Goal: Task Accomplishment & Management: Complete application form

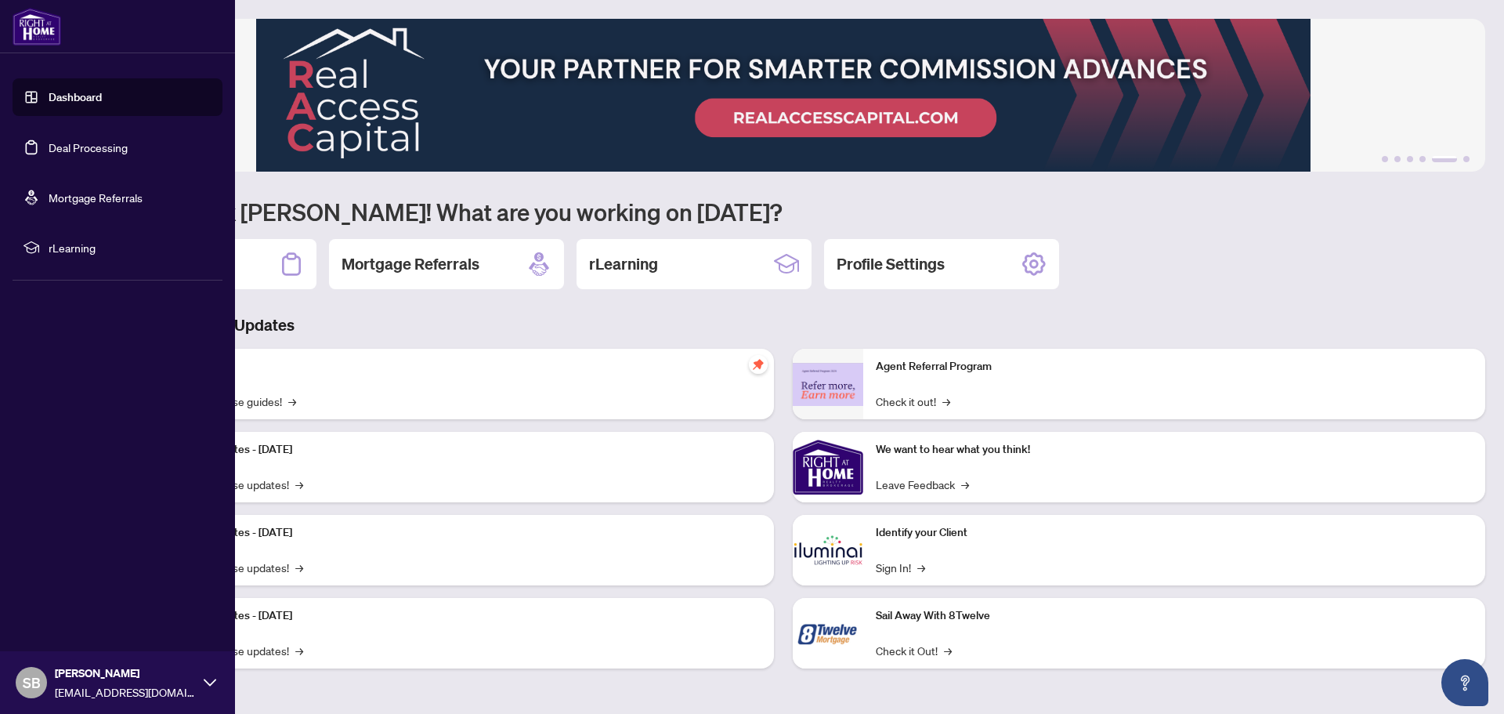
click at [96, 197] on link "Mortgage Referrals" at bounding box center [96, 197] width 94 height 14
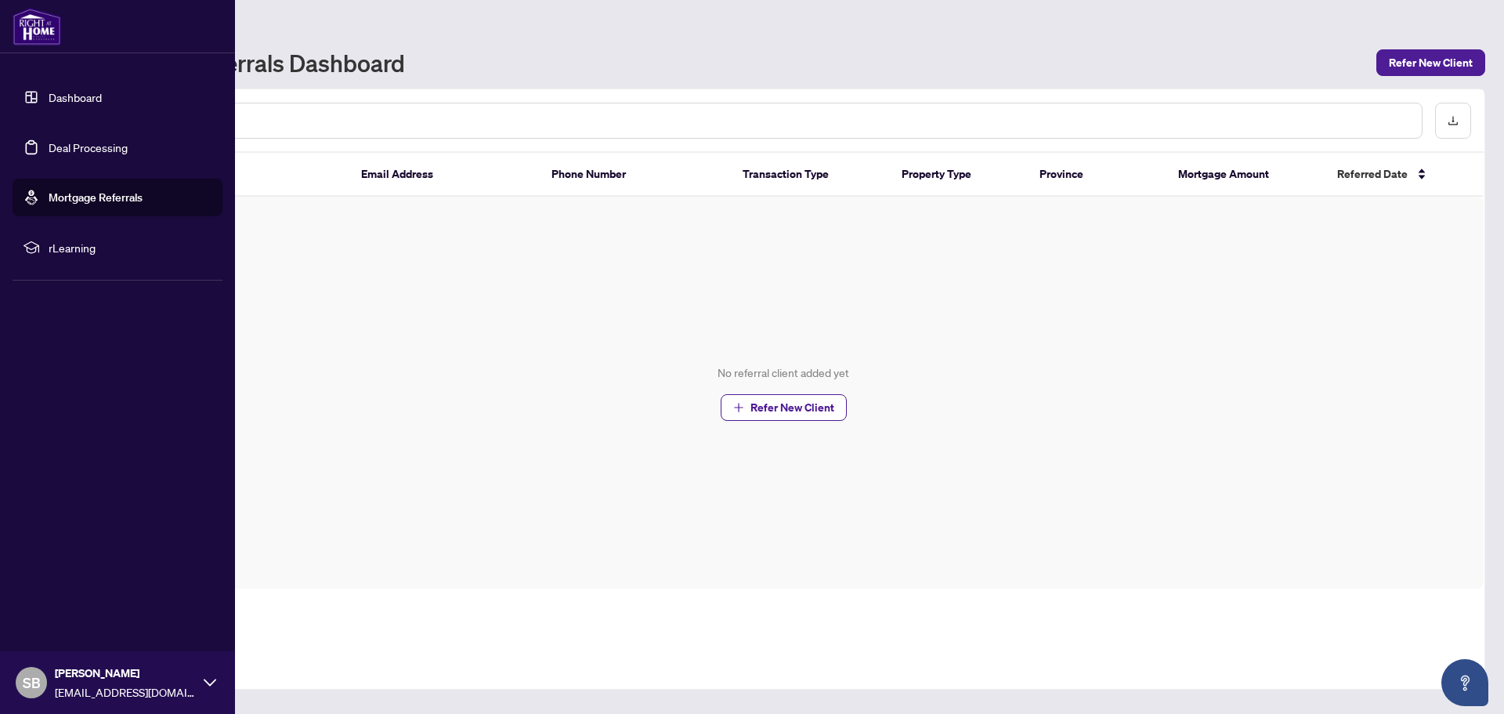
click at [110, 143] on link "Deal Processing" at bounding box center [88, 147] width 79 height 14
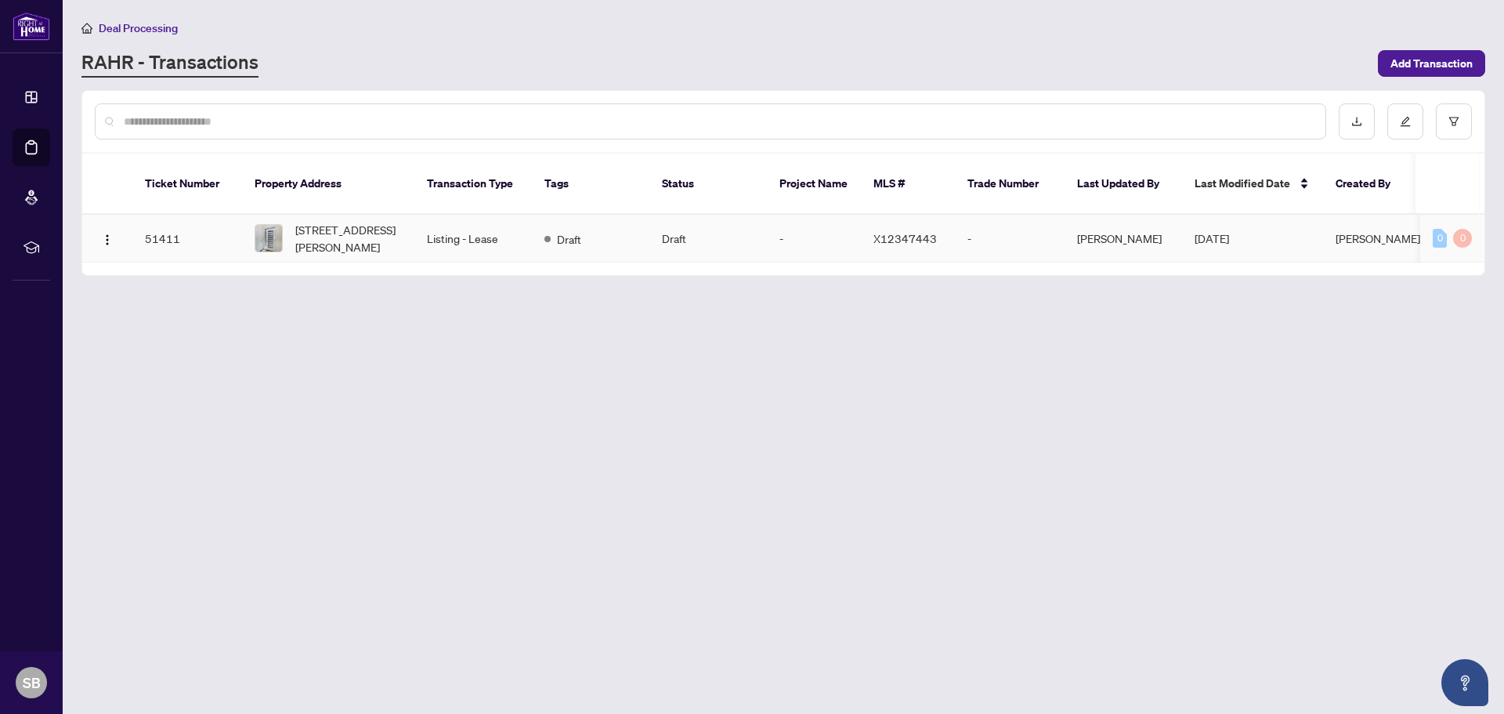
click at [159, 219] on td "51411" at bounding box center [187, 239] width 110 height 48
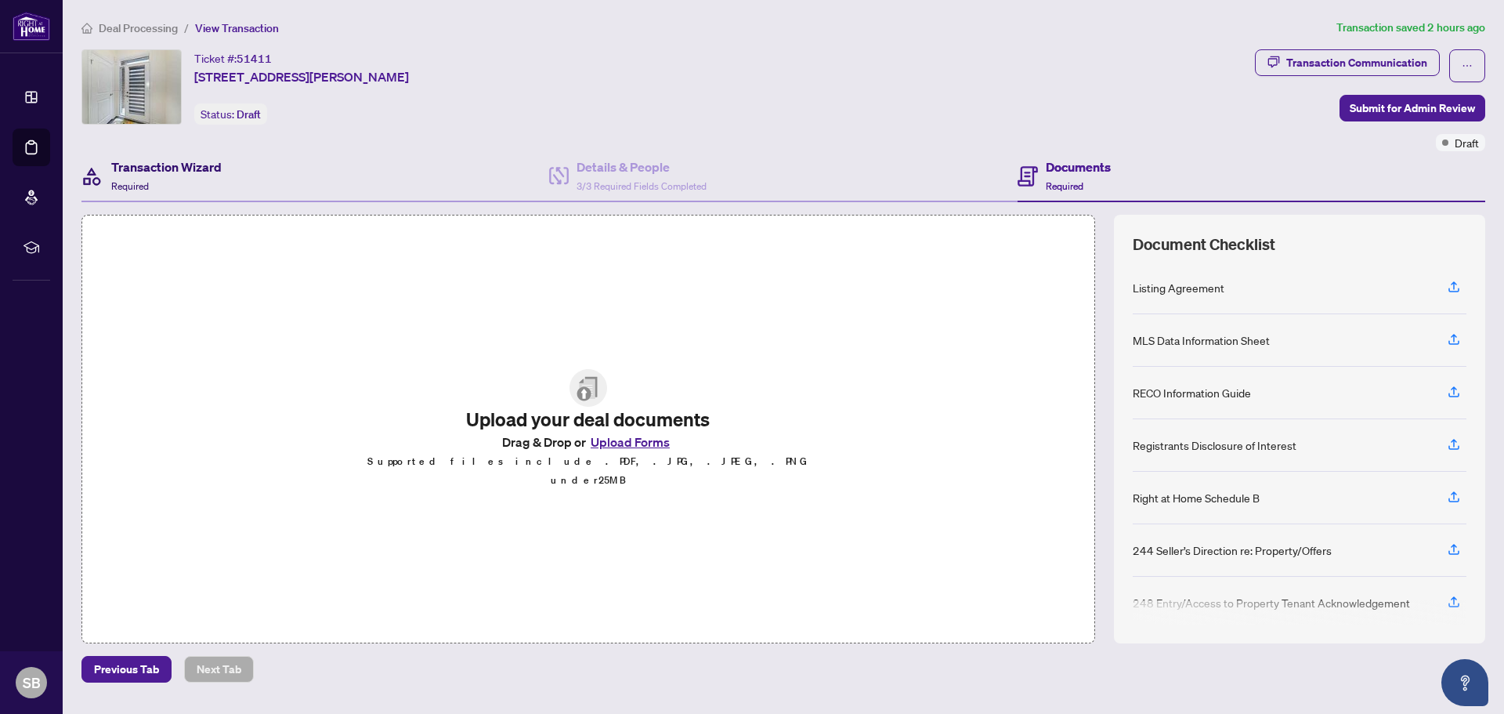
click at [137, 172] on h4 "Transaction Wizard" at bounding box center [166, 166] width 110 height 19
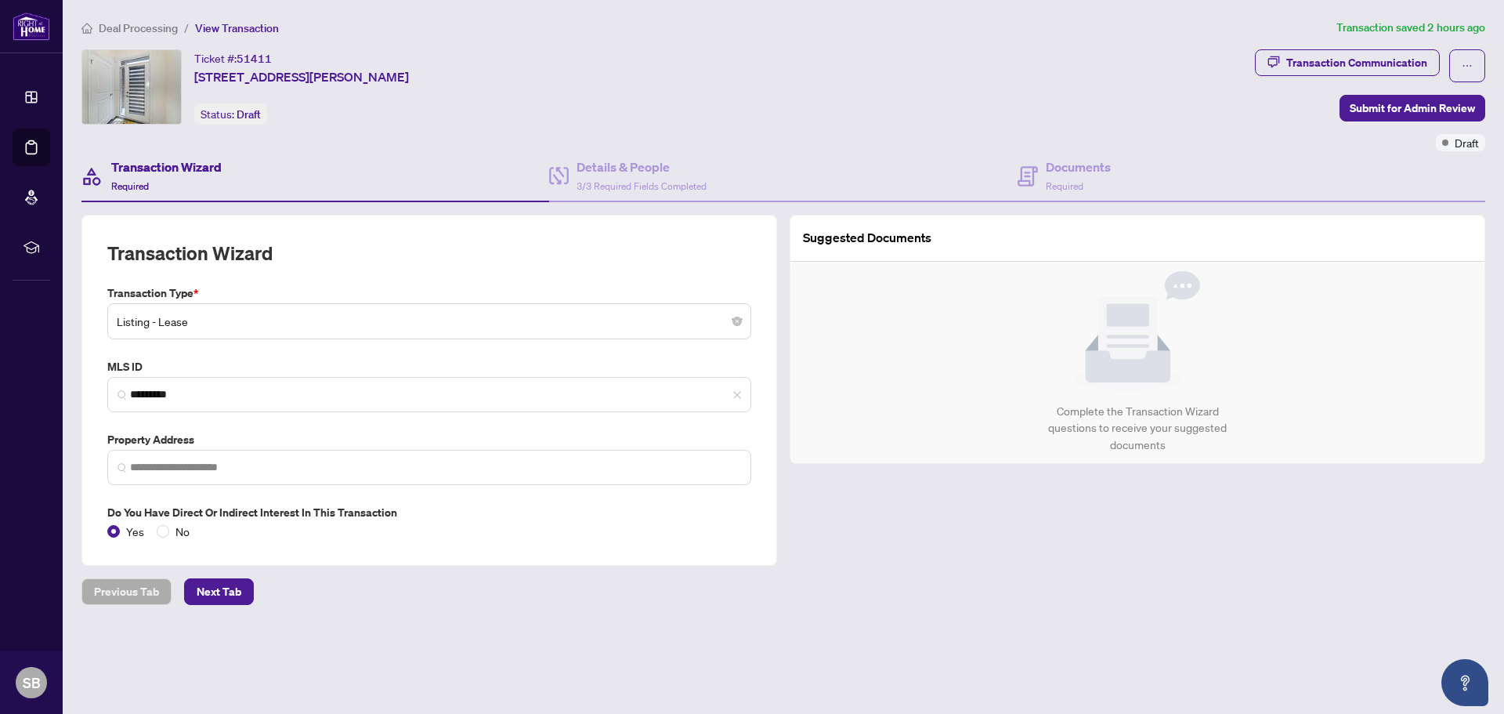
type input "**********"
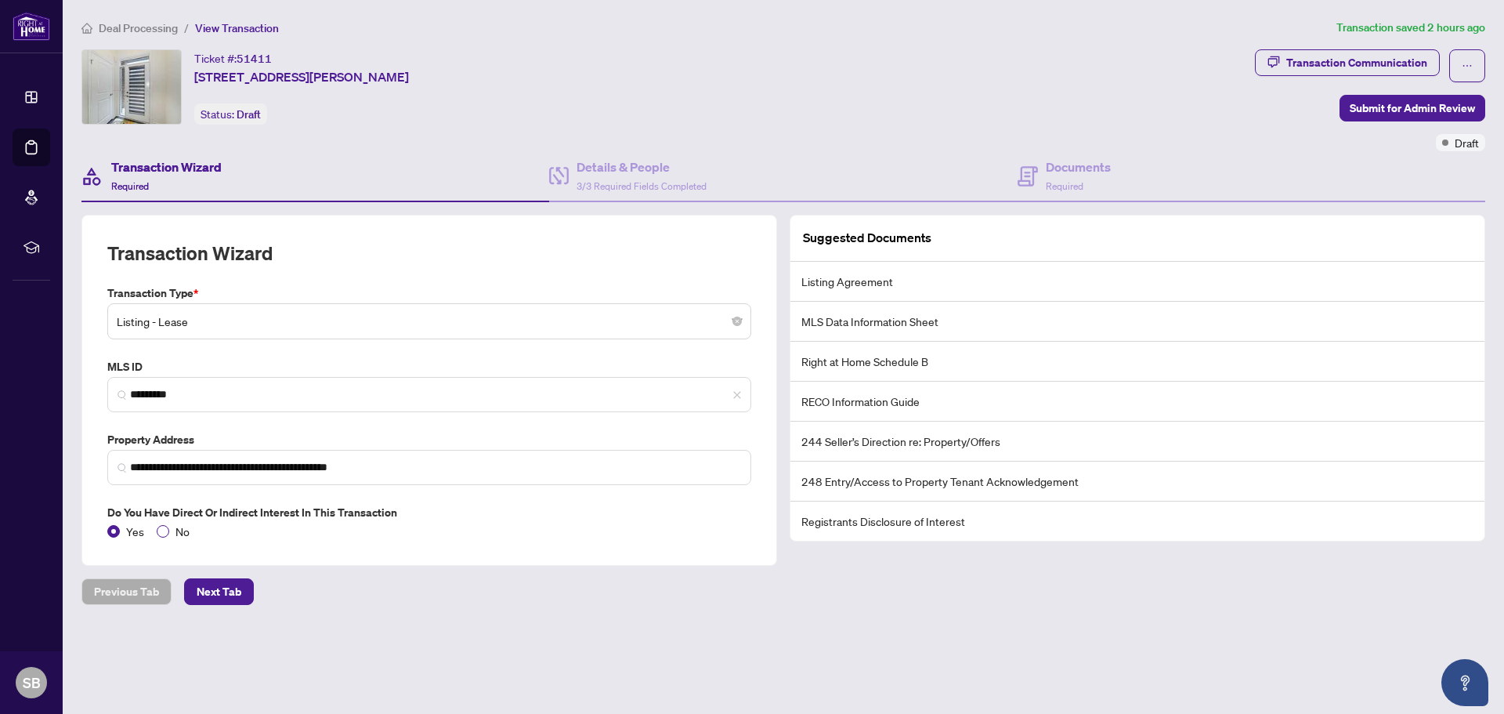
click at [171, 529] on span "No" at bounding box center [182, 530] width 27 height 17
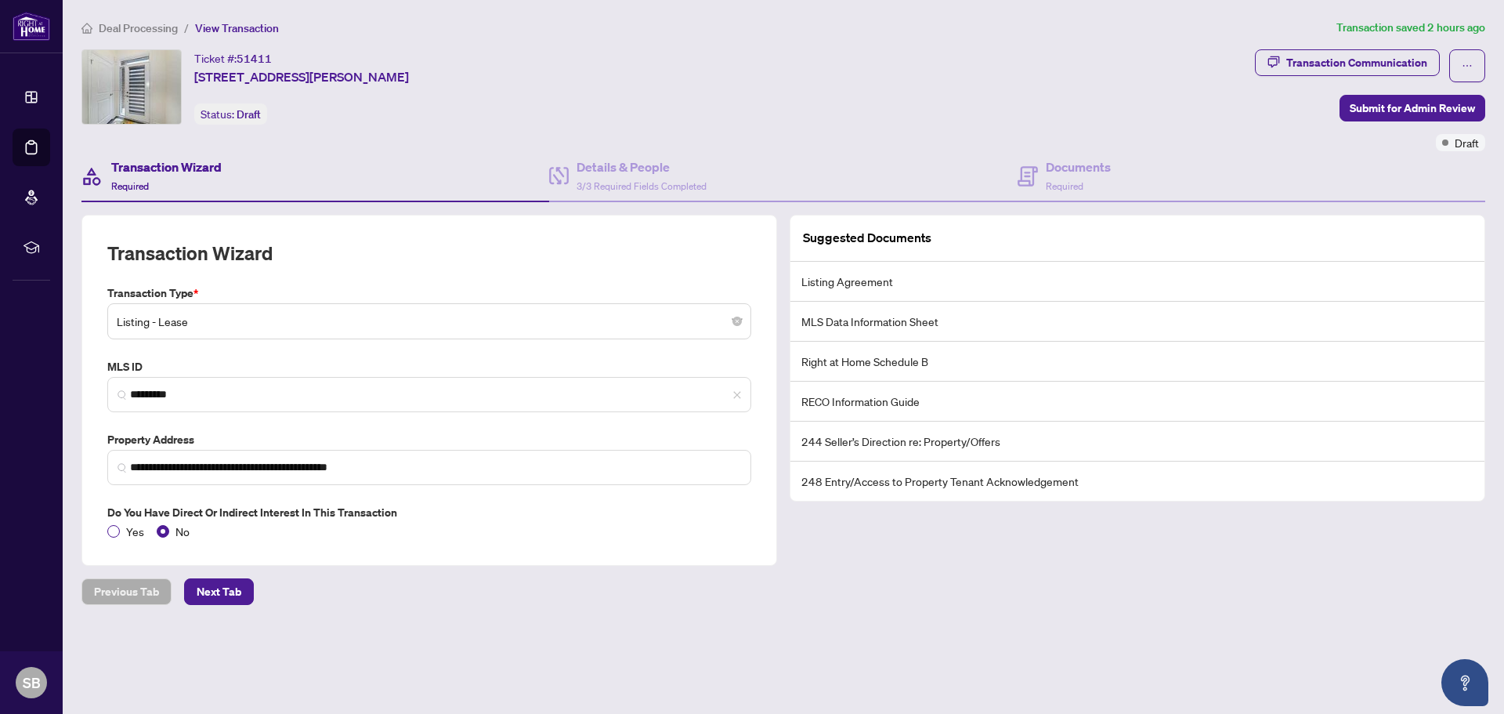
click at [133, 528] on span "Yes" at bounding box center [135, 530] width 31 height 17
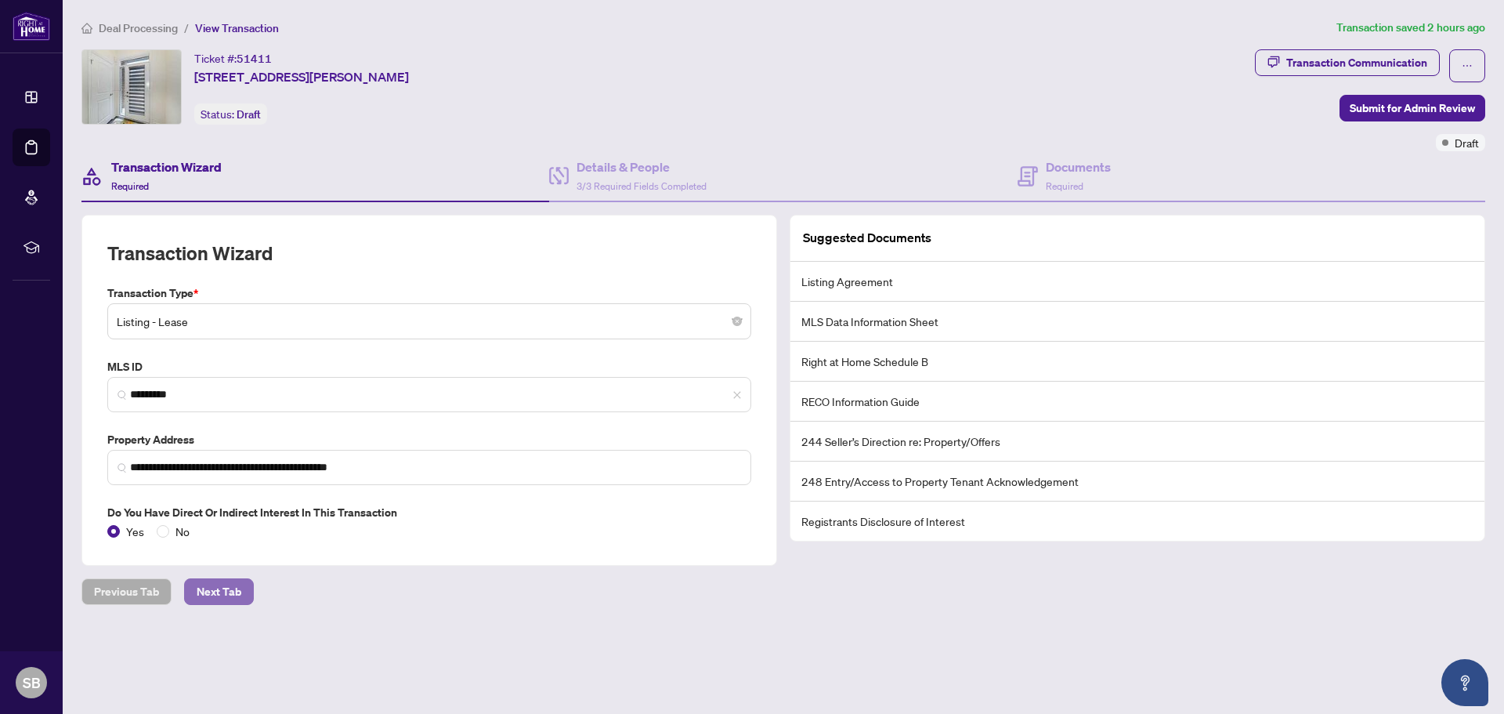
click at [222, 599] on span "Next Tab" at bounding box center [219, 591] width 45 height 25
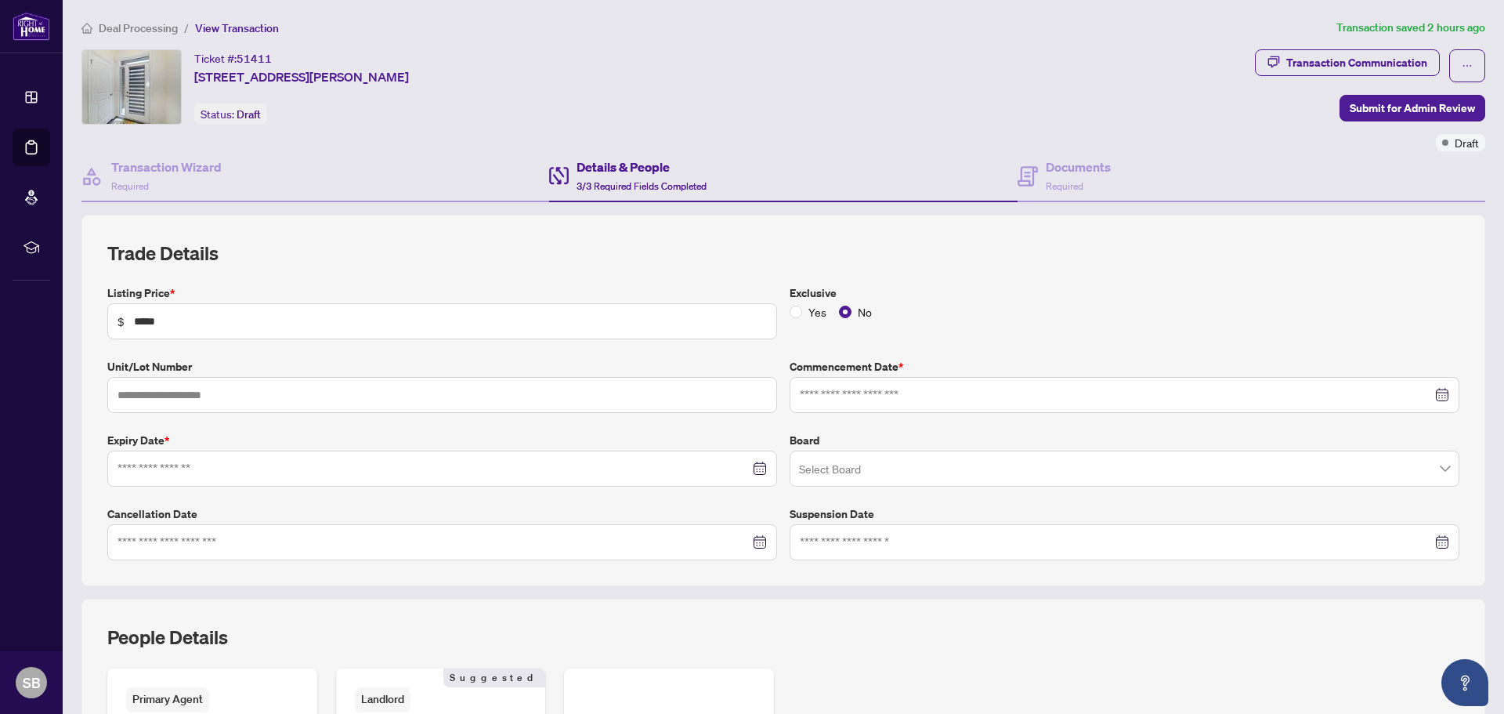
type input "**********"
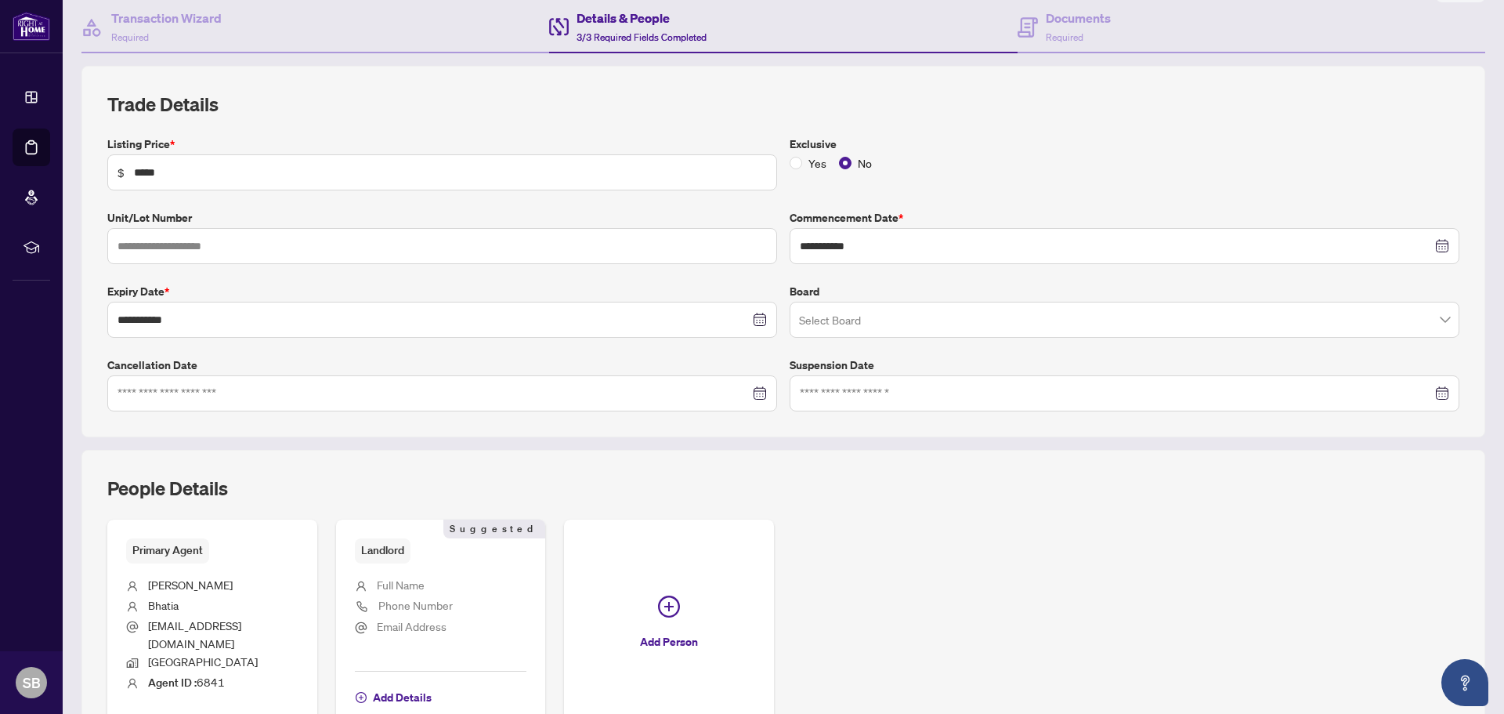
scroll to position [232, 0]
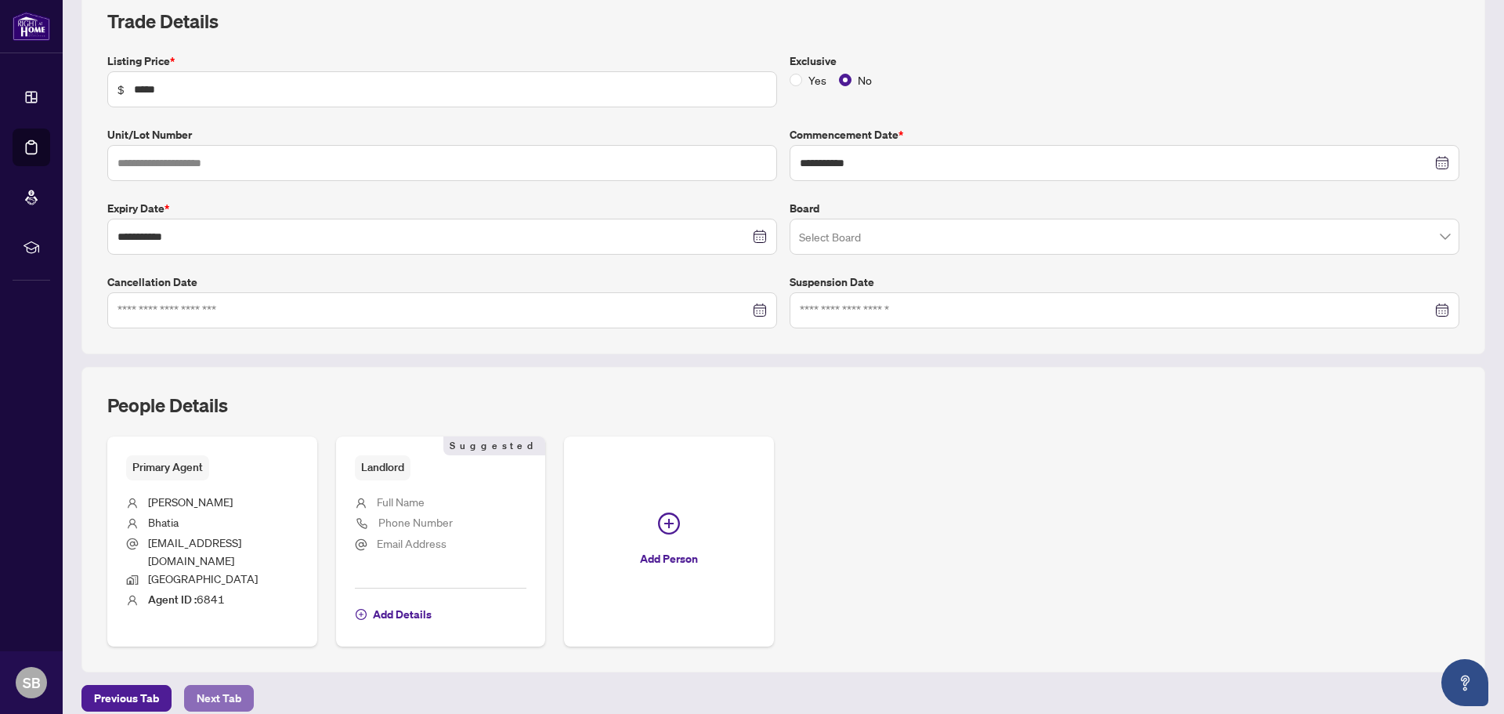
click at [231, 686] on span "Next Tab" at bounding box center [219, 697] width 45 height 25
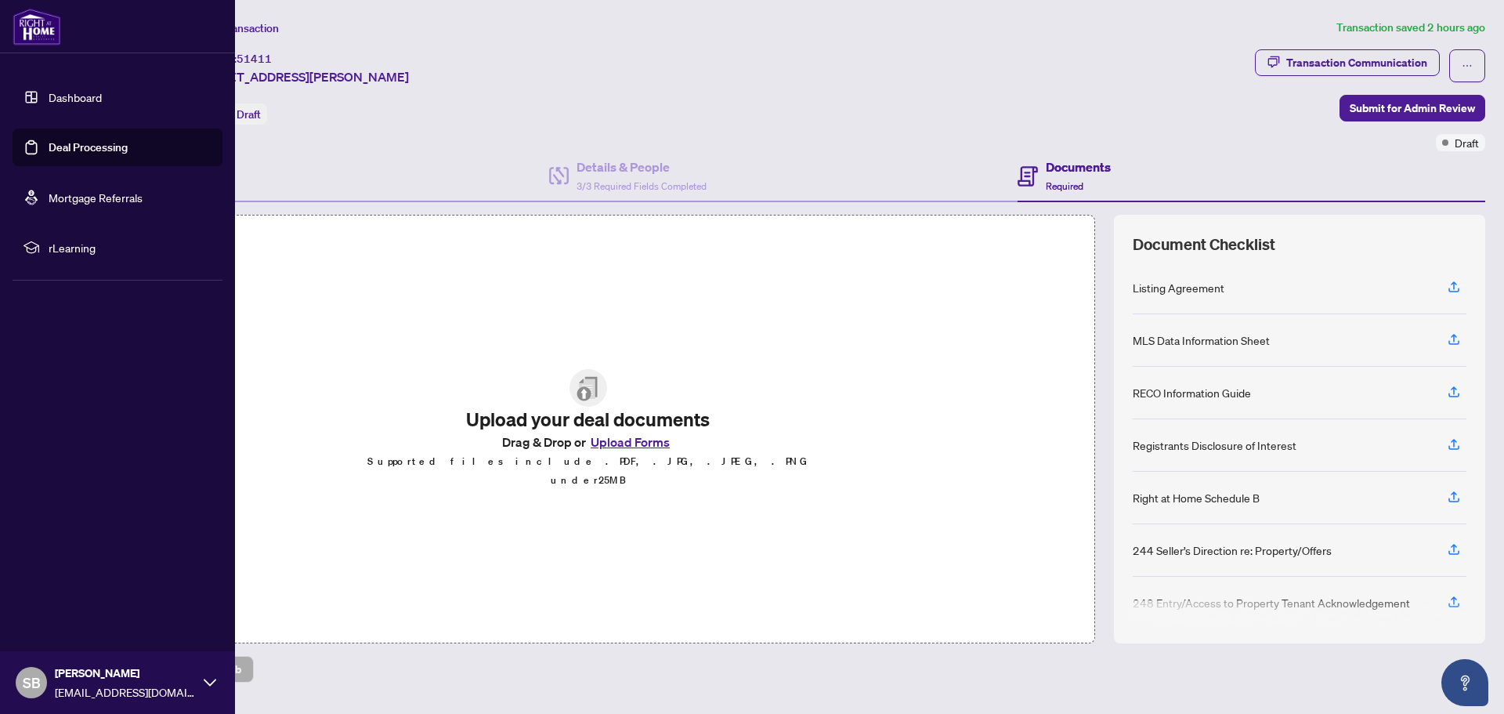
click at [71, 97] on link "Dashboard" at bounding box center [75, 97] width 53 height 14
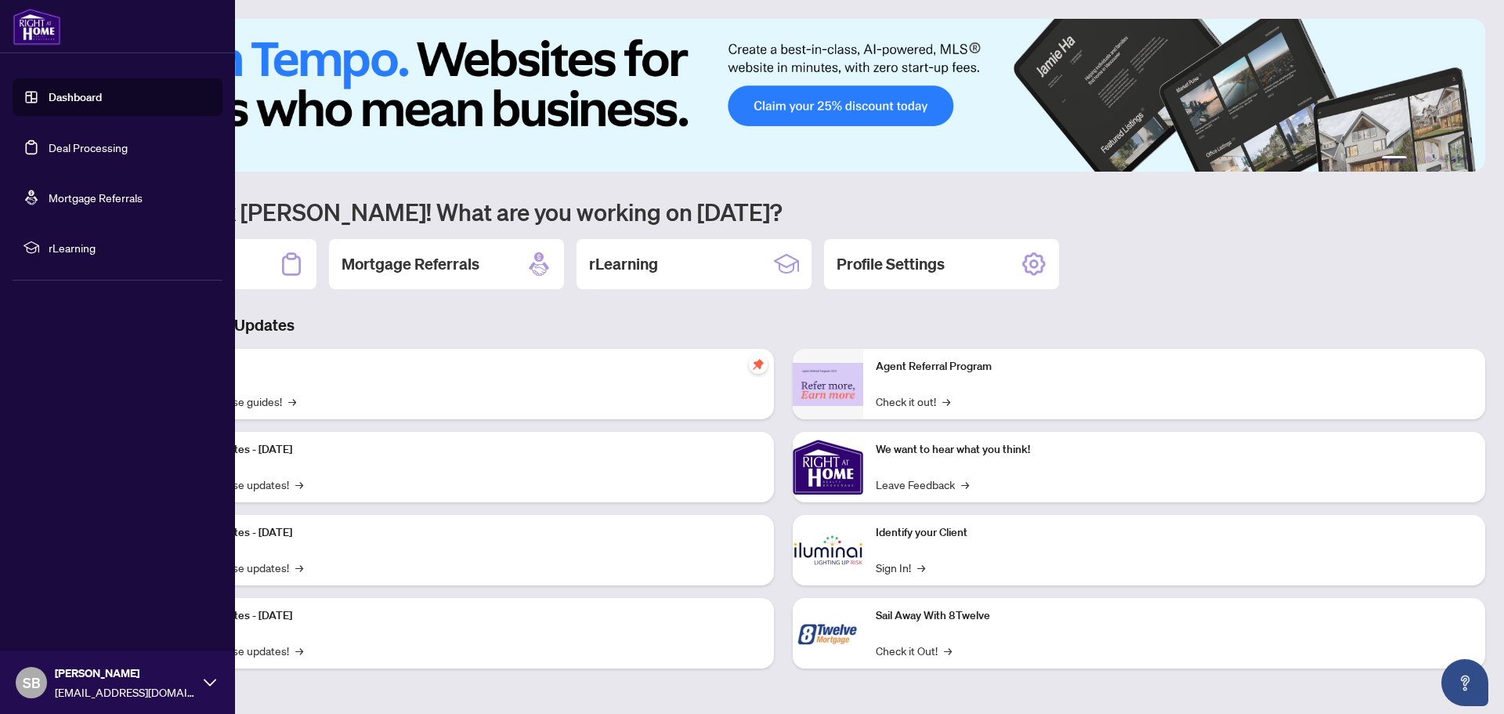
click at [42, 26] on img at bounding box center [37, 27] width 49 height 38
click at [18, 13] on img at bounding box center [37, 27] width 49 height 38
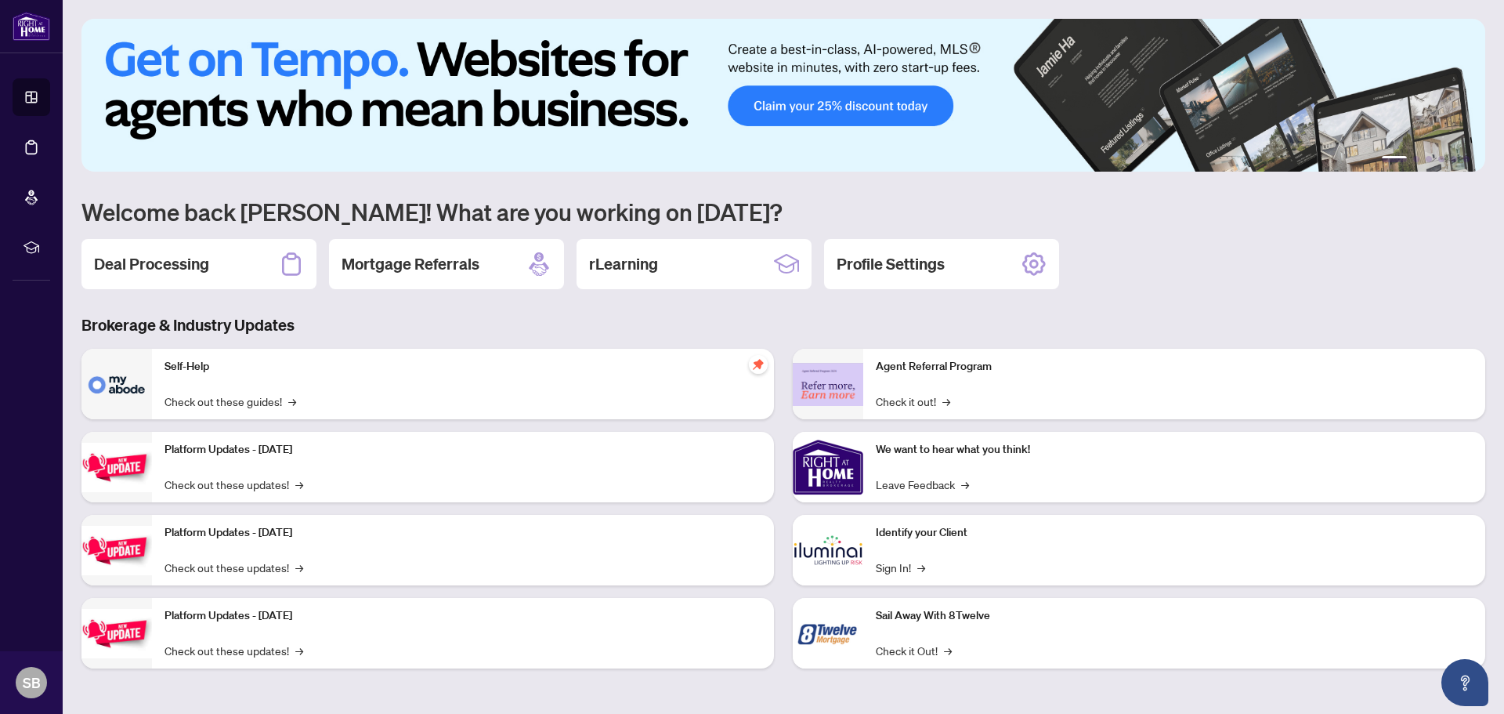
click at [1215, 223] on h1 "Welcome back [PERSON_NAME]! What are you working on [DATE]?" at bounding box center [783, 212] width 1404 height 30
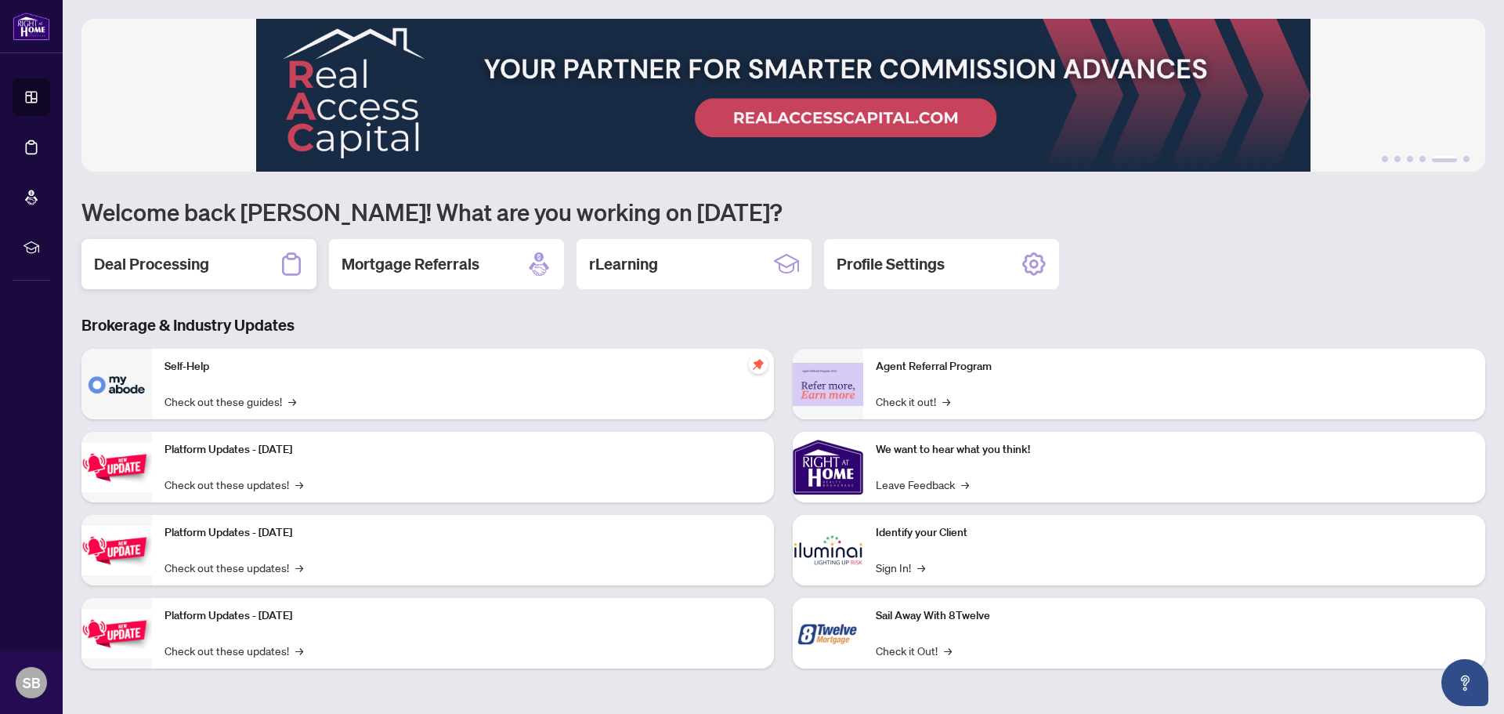
click at [192, 262] on h2 "Deal Processing" at bounding box center [151, 264] width 115 height 22
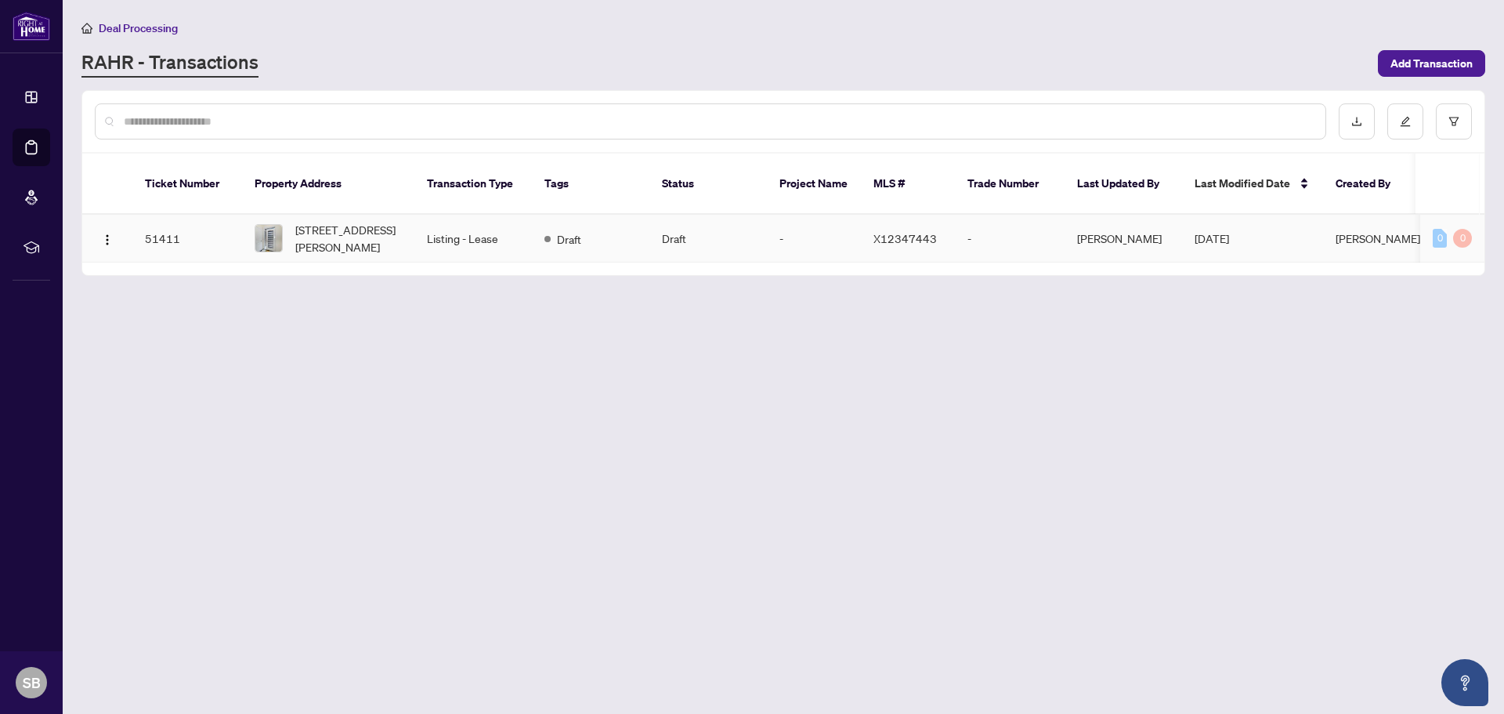
click at [168, 220] on td "51411" at bounding box center [187, 239] width 110 height 48
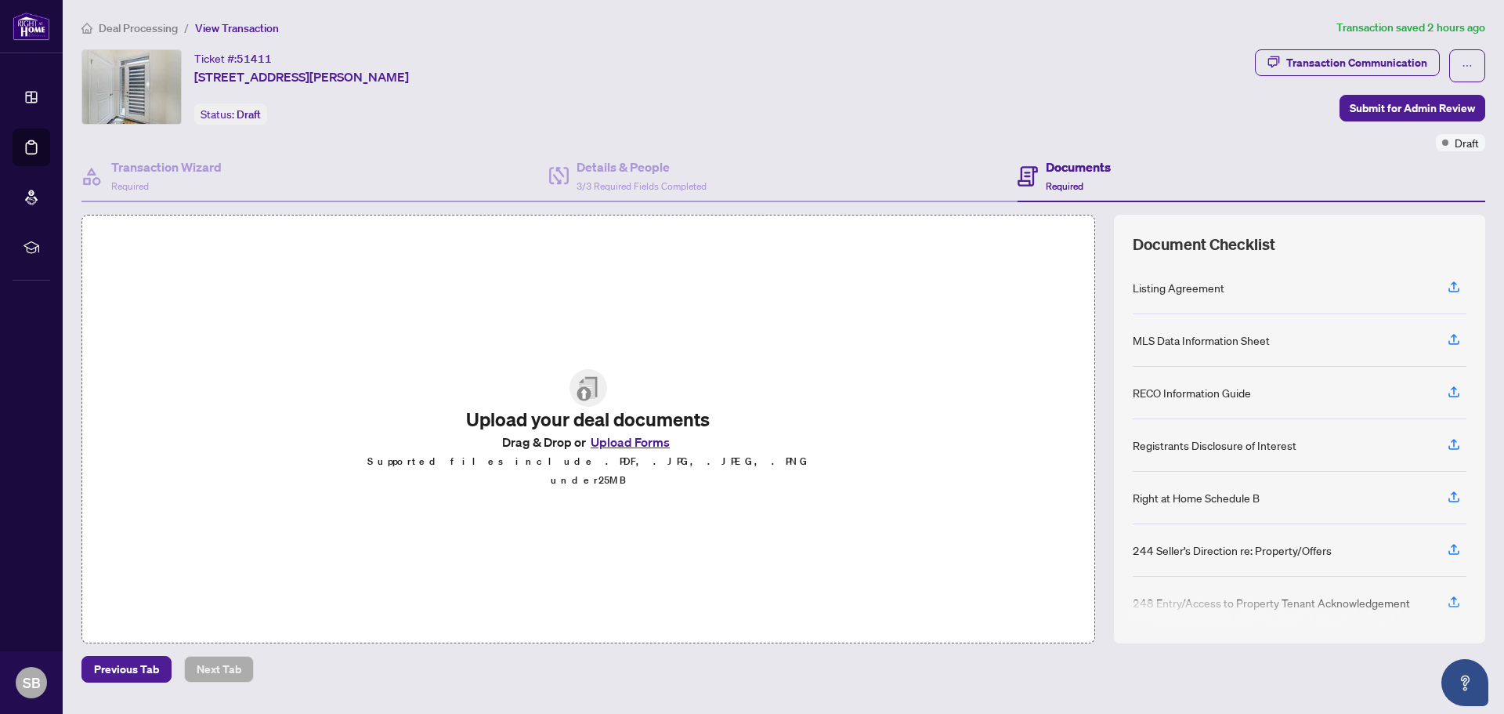
click at [790, 57] on div "Ticket #: 51411 [STREET_ADDRESS][PERSON_NAME] Status: Draft" at bounding box center [664, 86] width 1167 height 75
click at [1204, 339] on div "MLS Data Information Sheet" at bounding box center [1201, 339] width 137 height 17
